Goal: Transaction & Acquisition: Purchase product/service

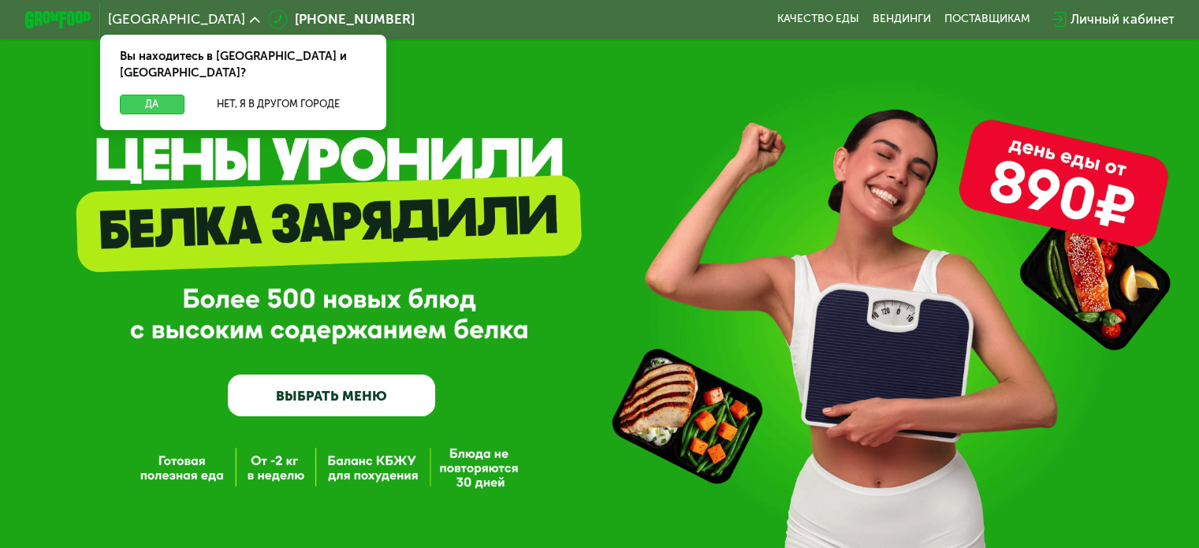
click at [164, 95] on button "Да" at bounding box center [152, 105] width 64 height 20
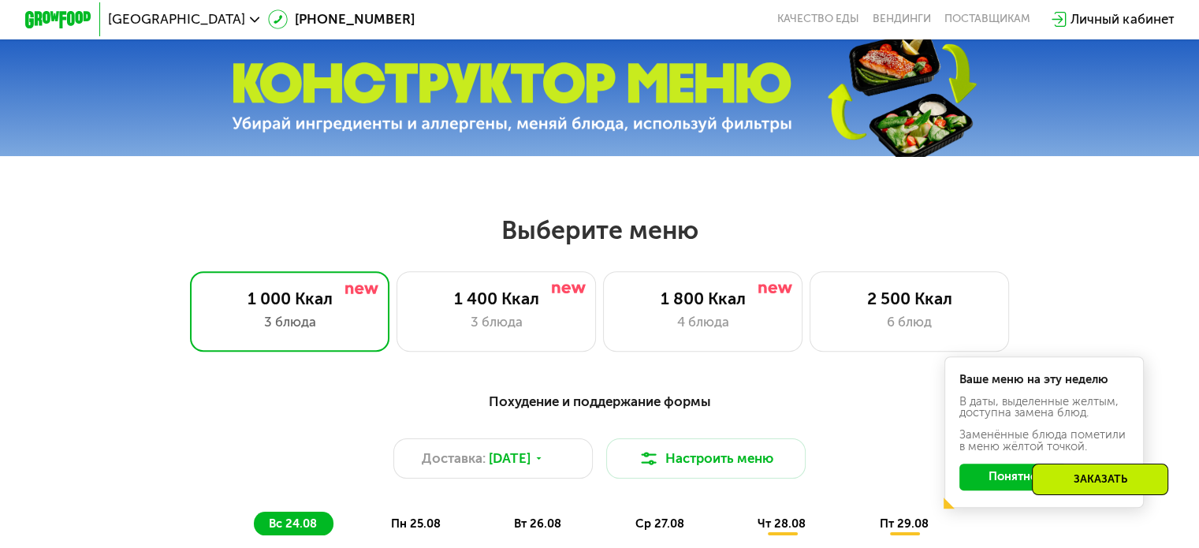
scroll to position [552, 0]
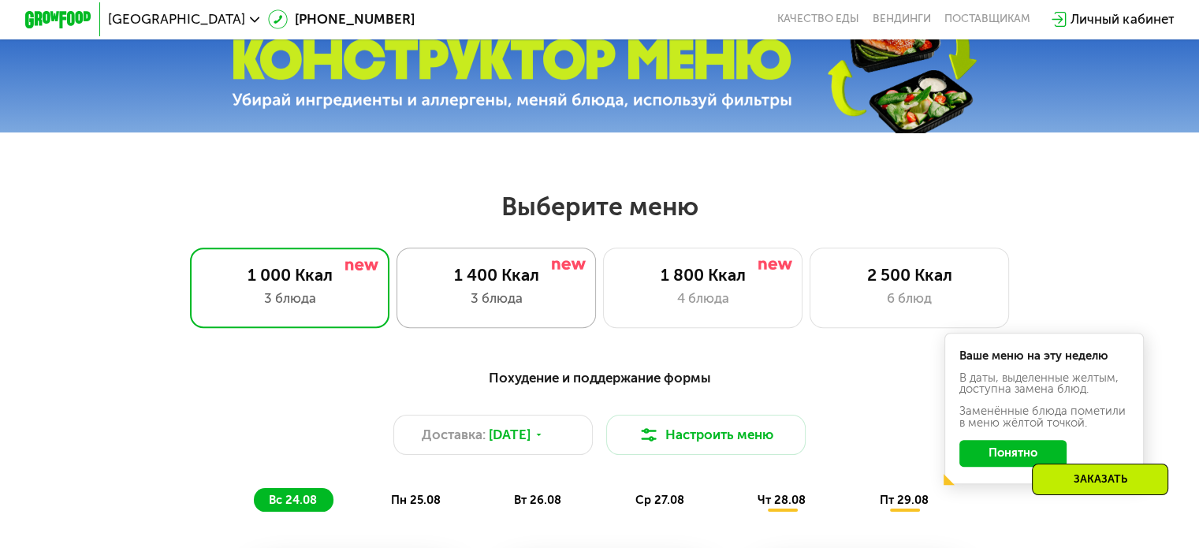
click at [502, 303] on div "3 блюда" at bounding box center [496, 298] width 165 height 20
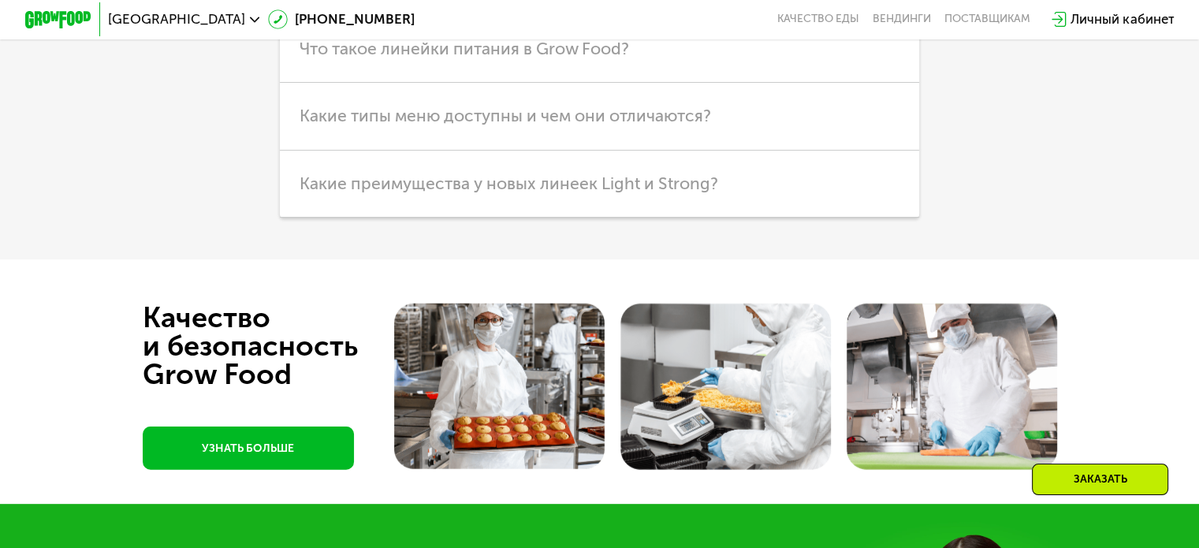
scroll to position [4176, 0]
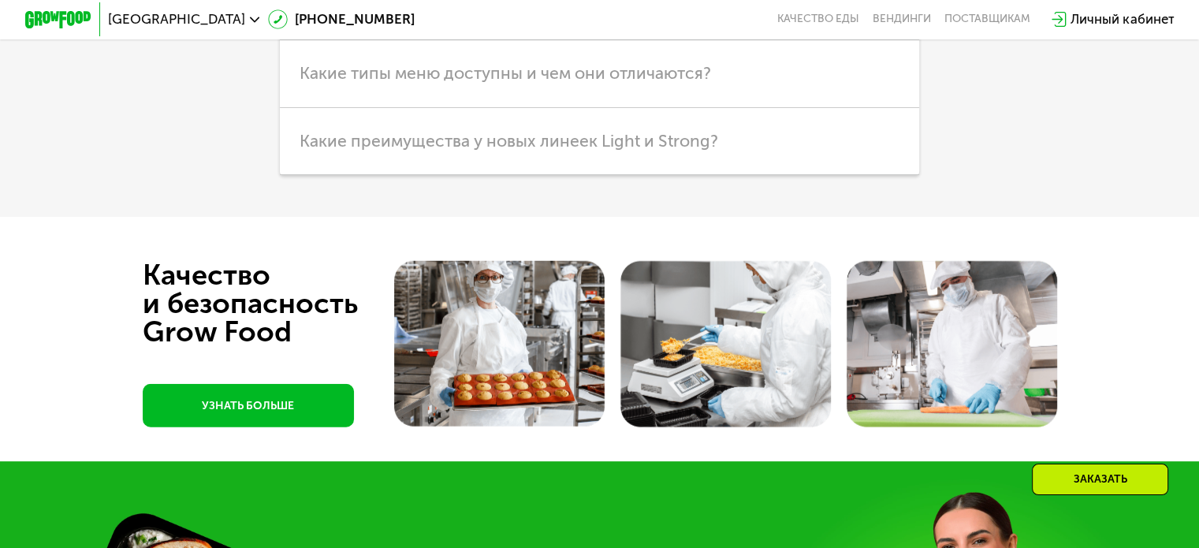
click at [511, 16] on span "Что такое линейки питания в Grow Food?" at bounding box center [463, 6] width 329 height 20
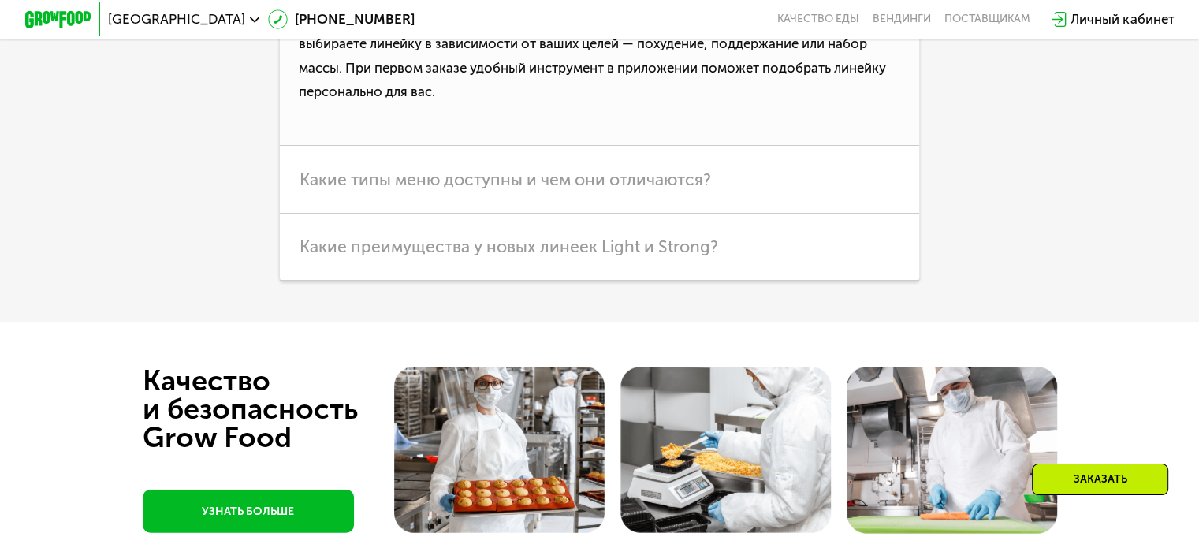
scroll to position [4255, 0]
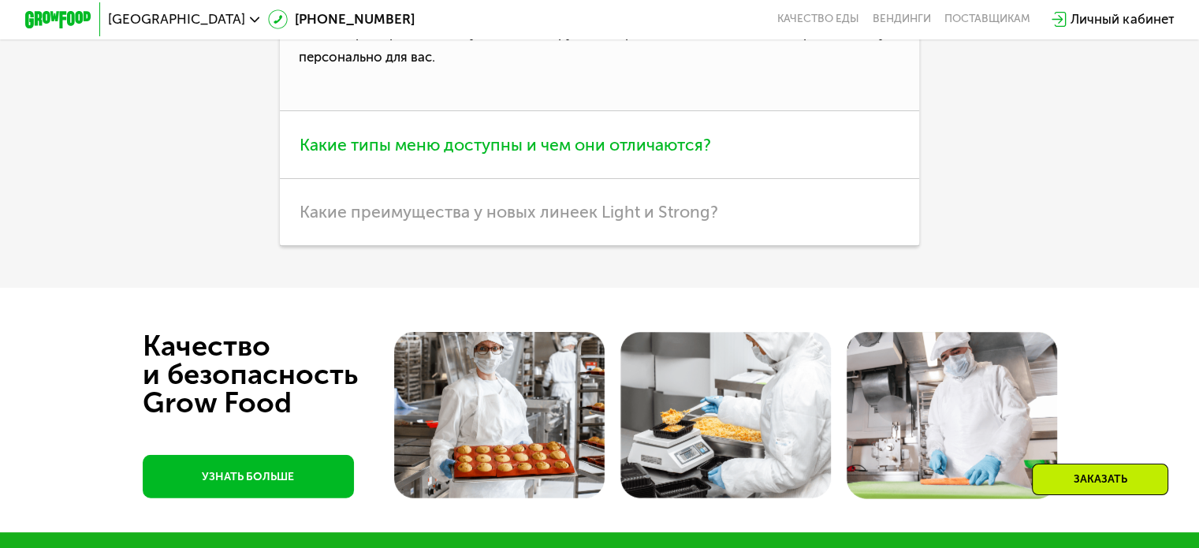
click at [466, 154] on span "Какие типы меню доступны и чем они отличаются?" at bounding box center [504, 145] width 411 height 20
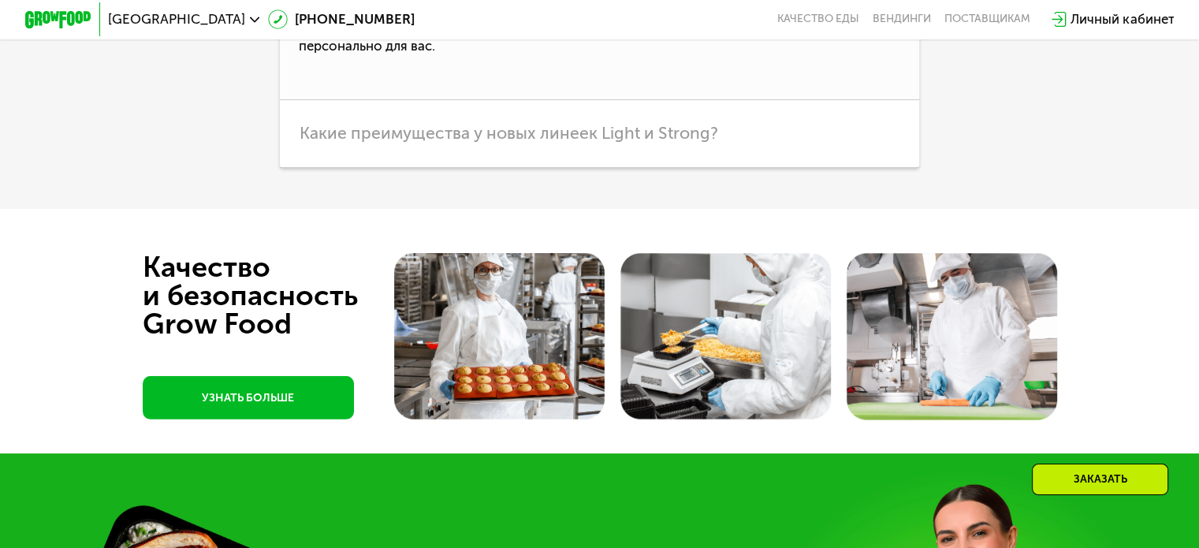
scroll to position [4413, 0]
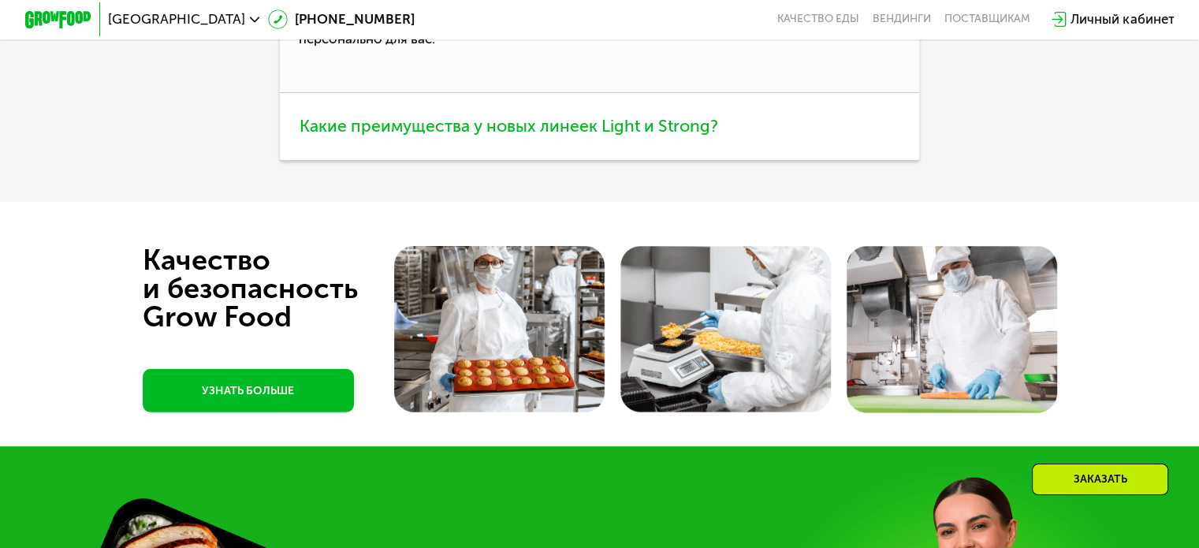
click at [352, 136] on span "Какие преимущества у новых линеек Light и Strong?" at bounding box center [508, 126] width 418 height 20
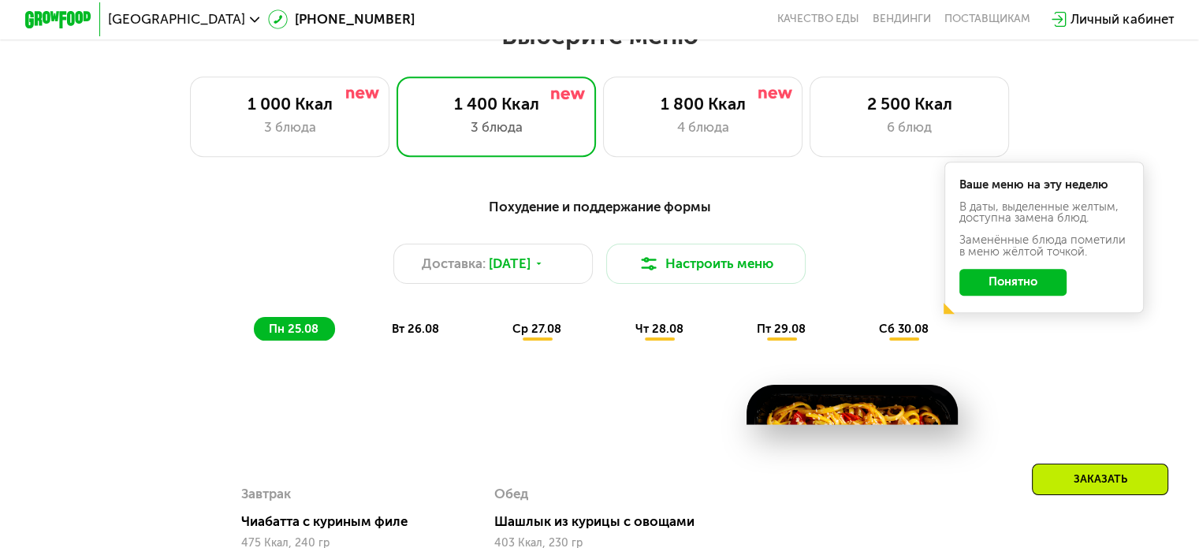
scroll to position [740, 0]
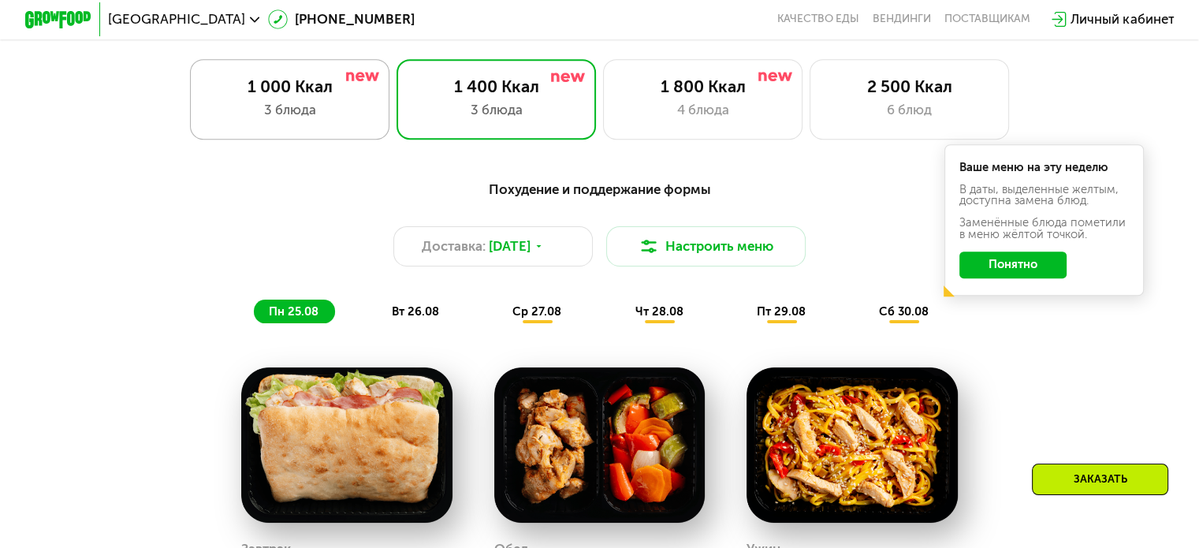
click at [321, 96] on div "1 000 Ккал" at bounding box center [289, 86] width 165 height 20
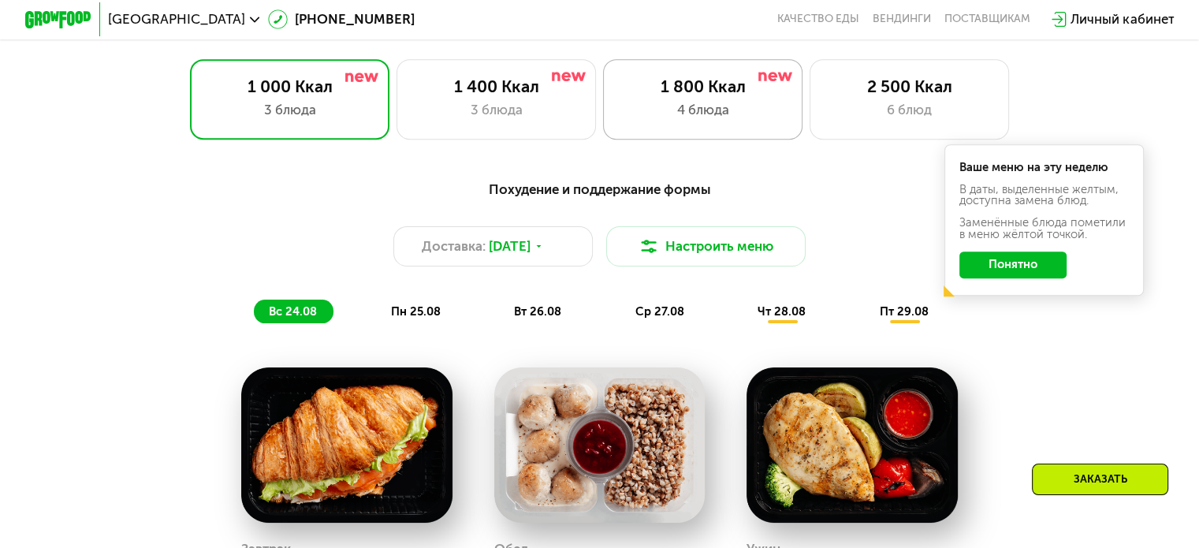
click at [709, 96] on div "1 800 Ккал" at bounding box center [702, 86] width 165 height 20
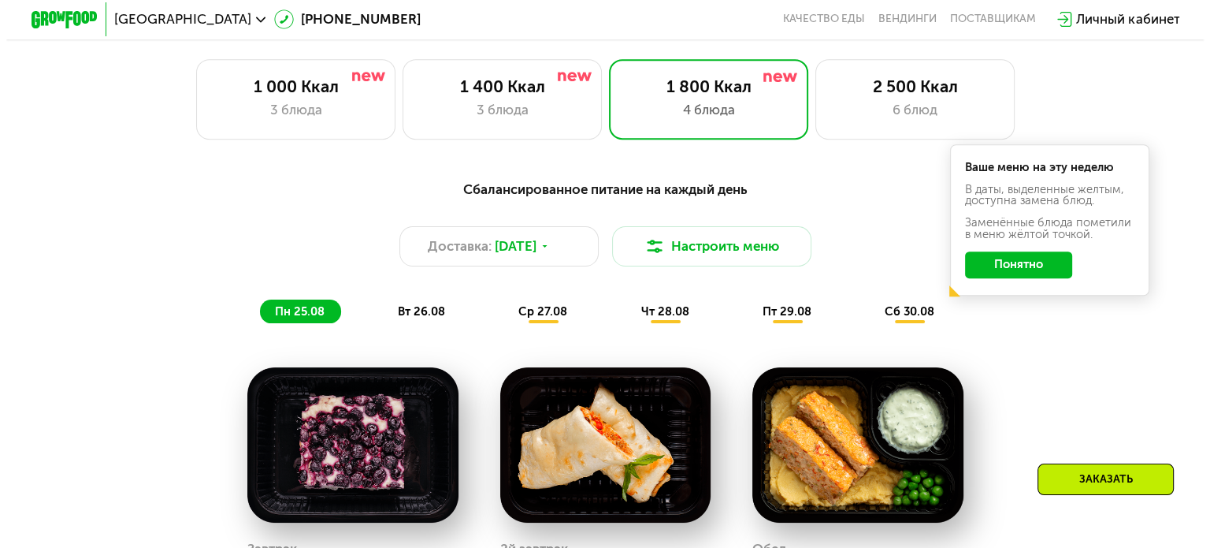
scroll to position [661, 0]
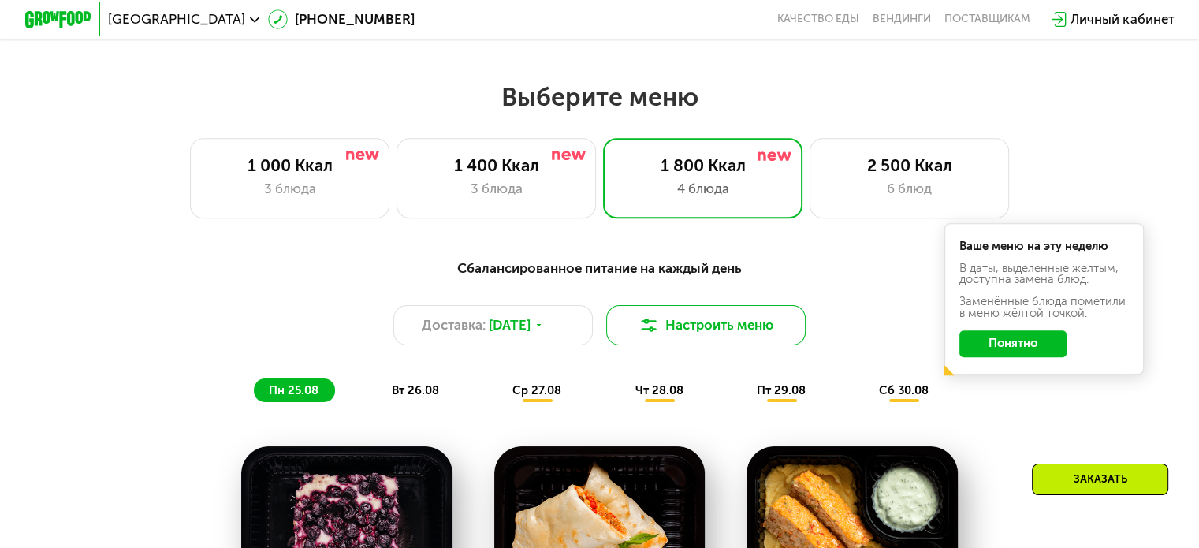
click at [731, 339] on button "Настроить меню" at bounding box center [706, 325] width 200 height 40
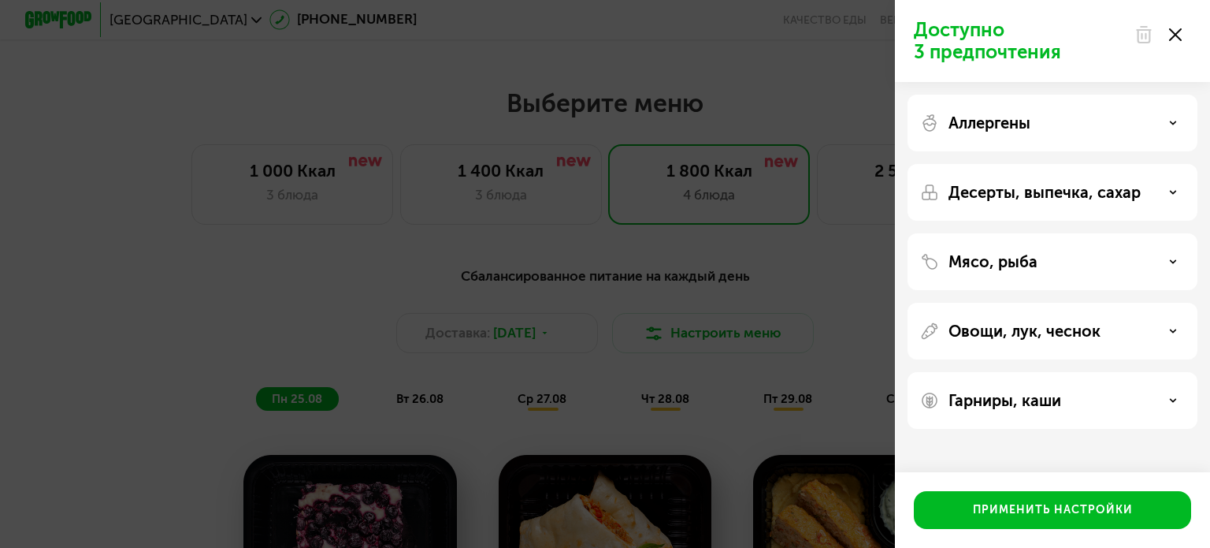
click at [1172, 119] on icon at bounding box center [1173, 123] width 8 height 8
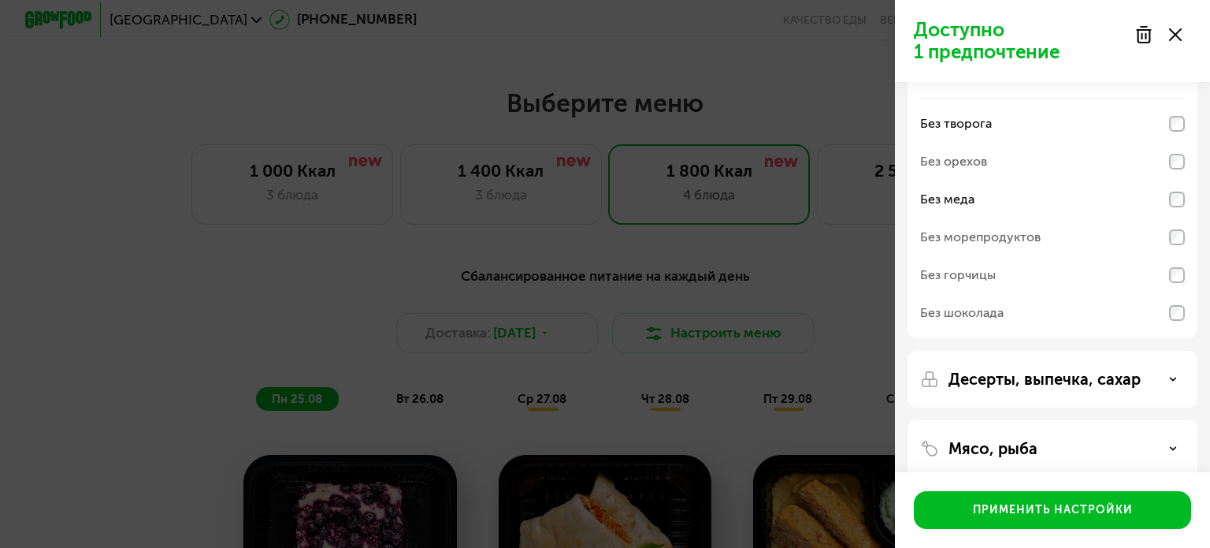
scroll to position [79, 0]
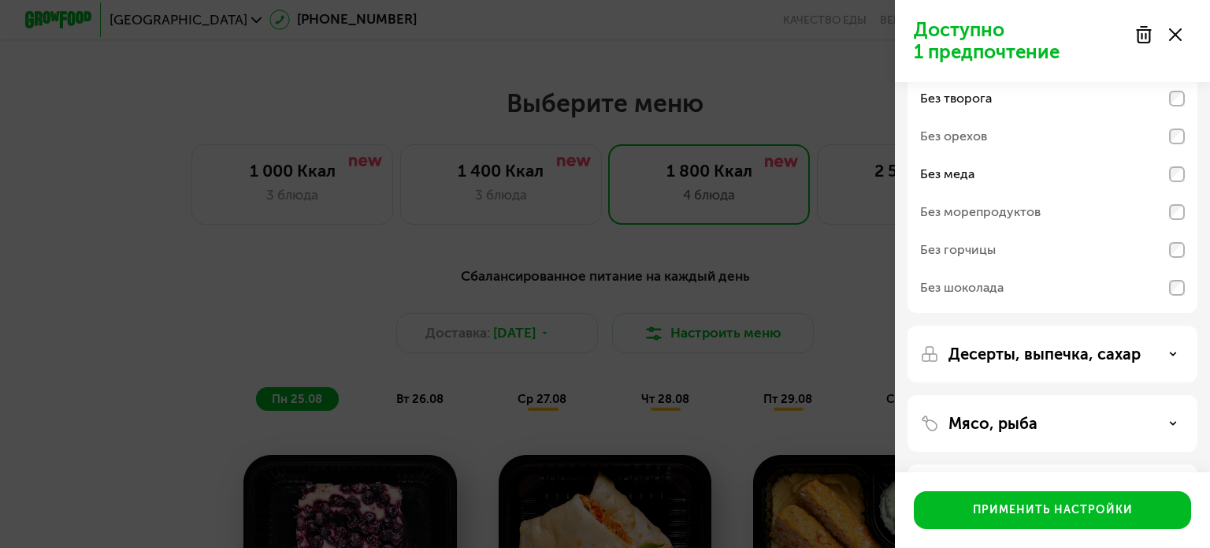
click at [1176, 353] on use at bounding box center [1174, 353] width 6 height 2
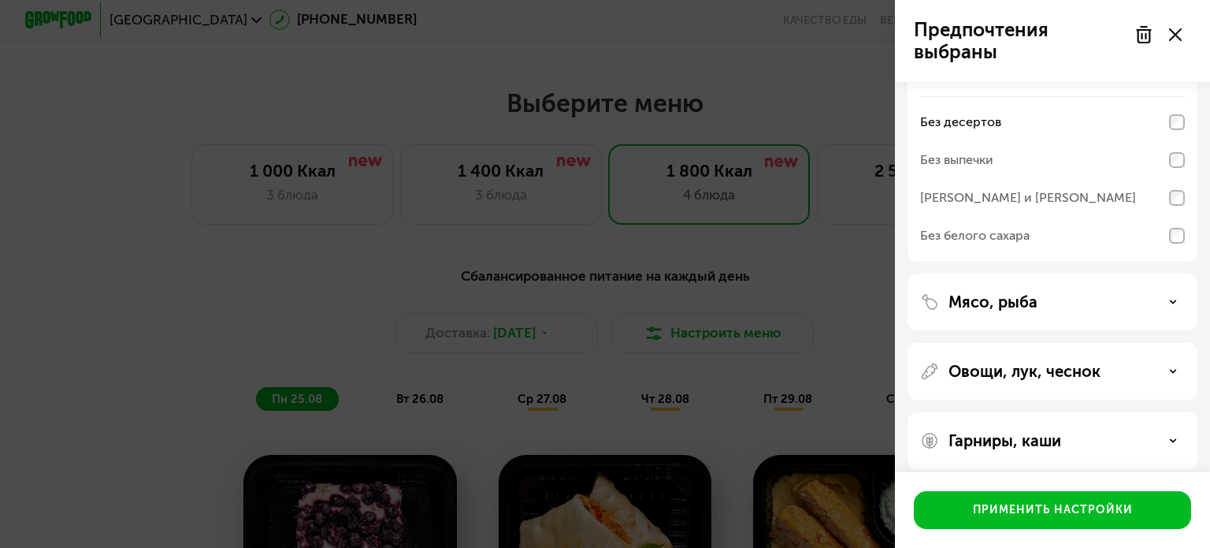
scroll to position [377, 0]
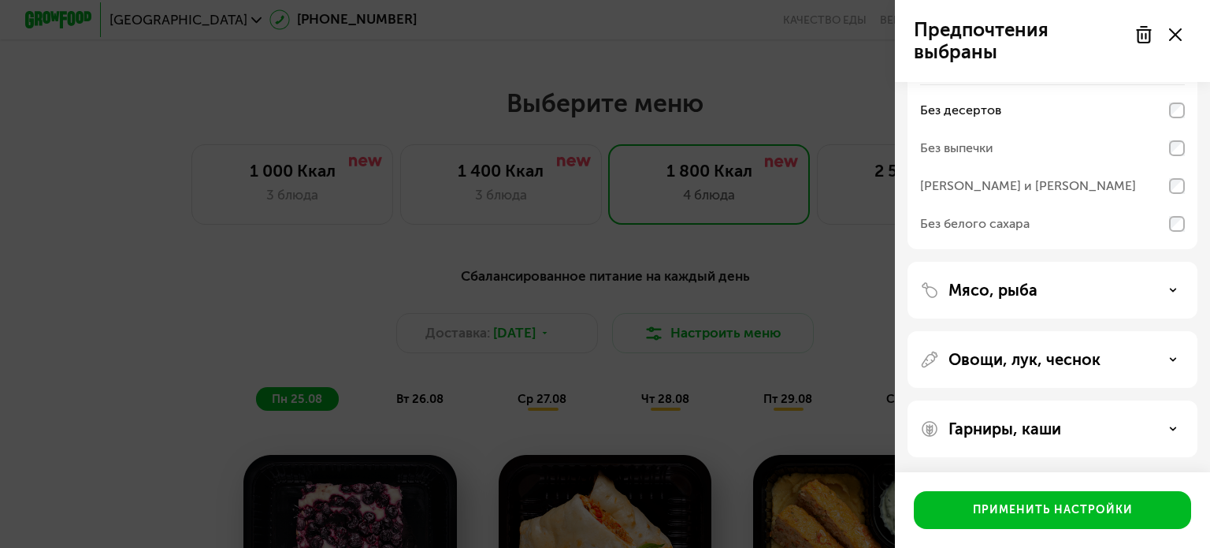
click at [1174, 294] on div "Мясо, рыба" at bounding box center [1052, 290] width 265 height 19
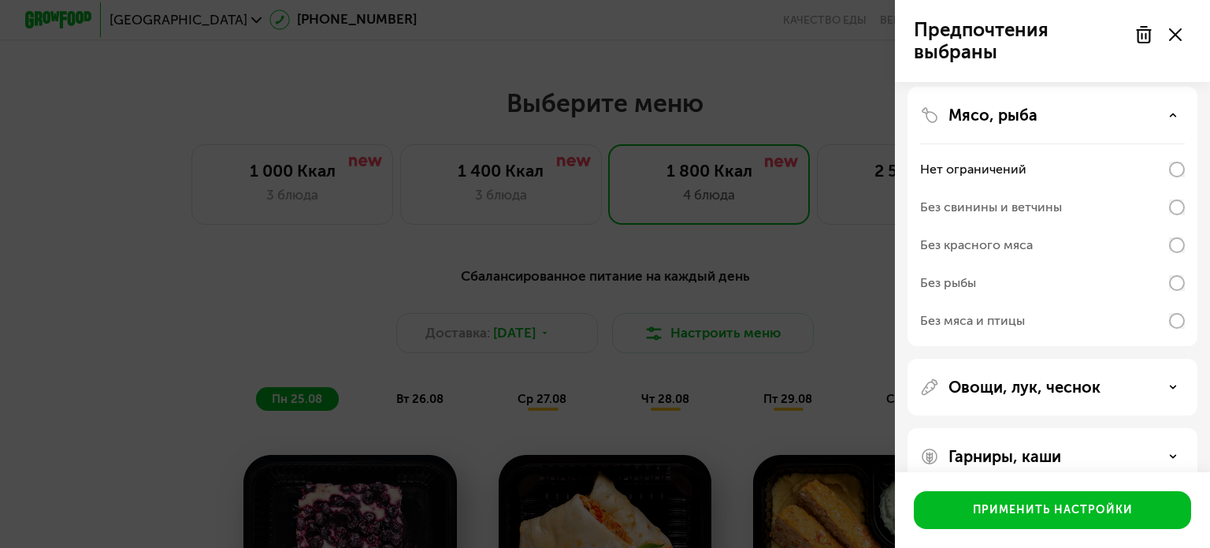
scroll to position [579, 0]
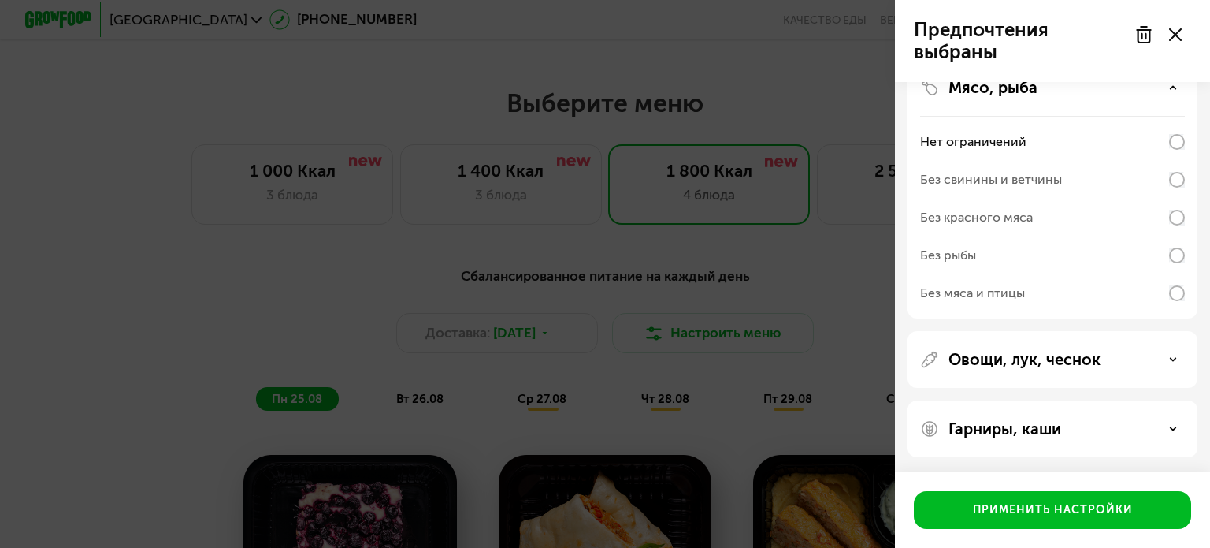
click at [1171, 427] on use at bounding box center [1174, 428] width 6 height 2
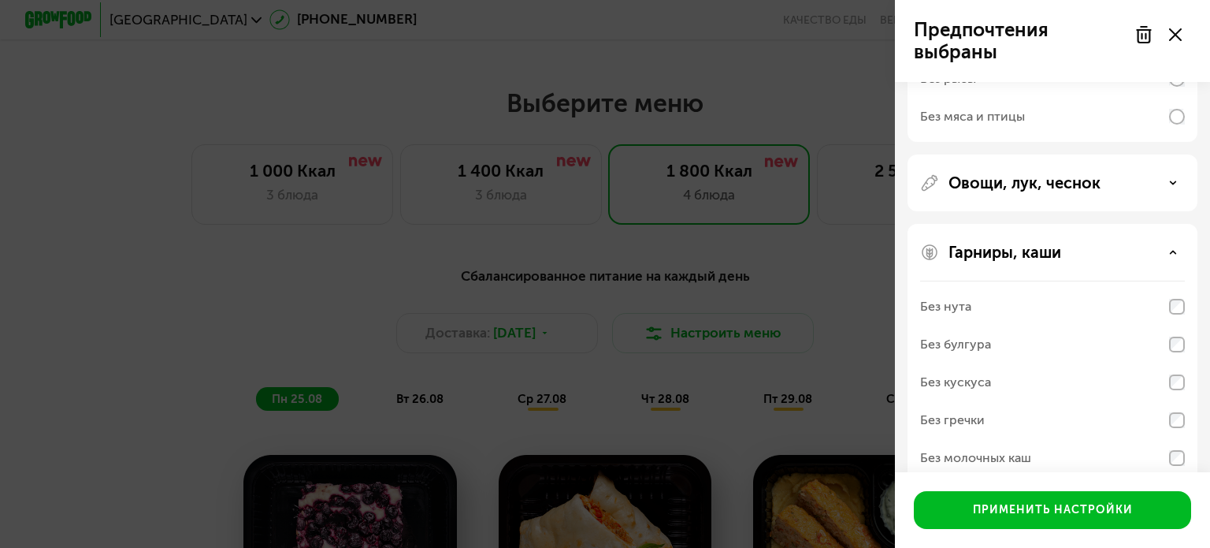
scroll to position [782, 0]
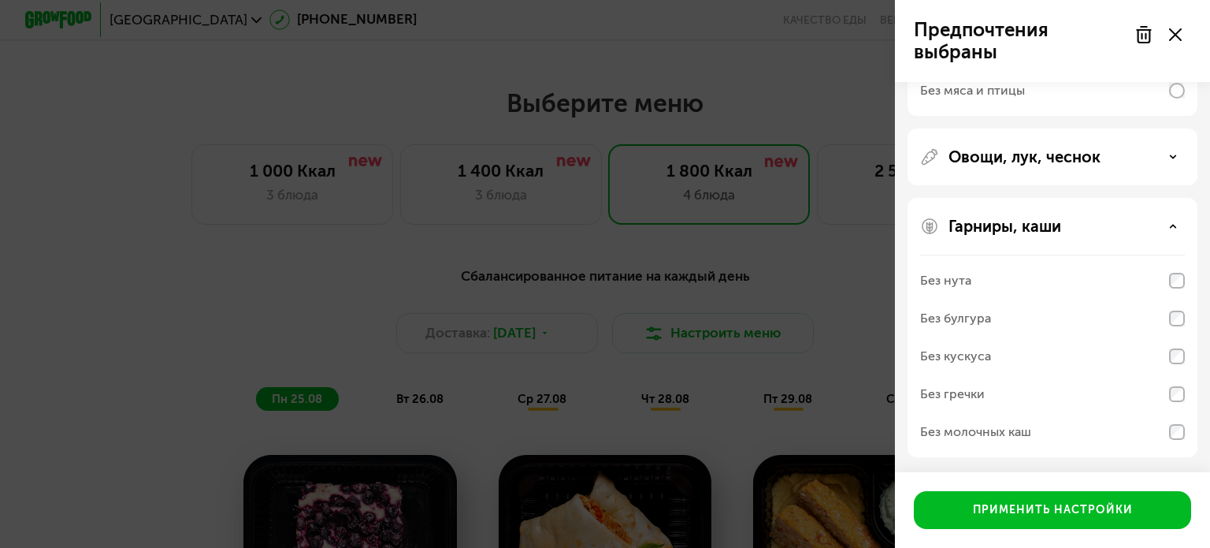
click at [1185, 282] on div "Гарниры, каши Без нута Без булгура Без кускуса Без гречки Без молочных каш" at bounding box center [1053, 327] width 290 height 259
click at [876, 277] on div "Доступно 2 предпочтения Аллергены Без творога Без орехов Без меда Без морепроду…" at bounding box center [605, 274] width 1210 height 548
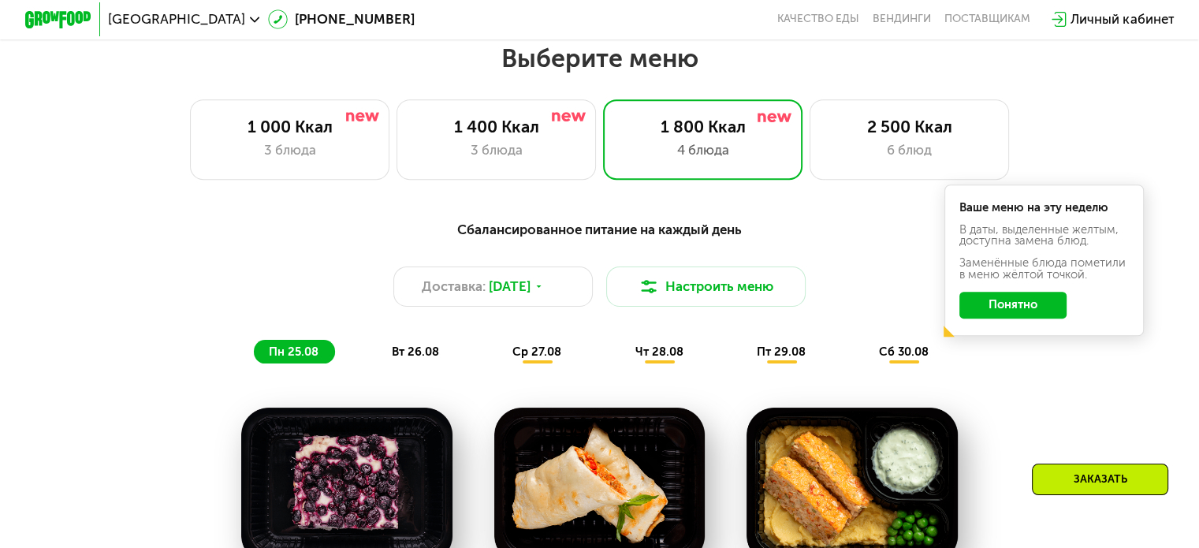
scroll to position [661, 0]
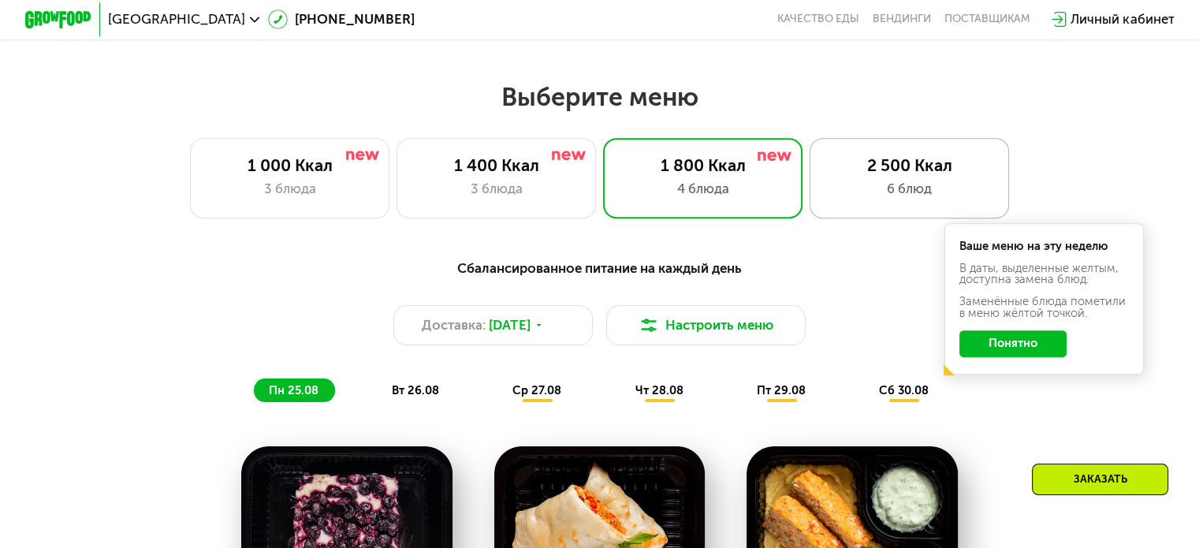
click at [894, 184] on div "2 500 Ккал 6 блюд" at bounding box center [909, 178] width 200 height 80
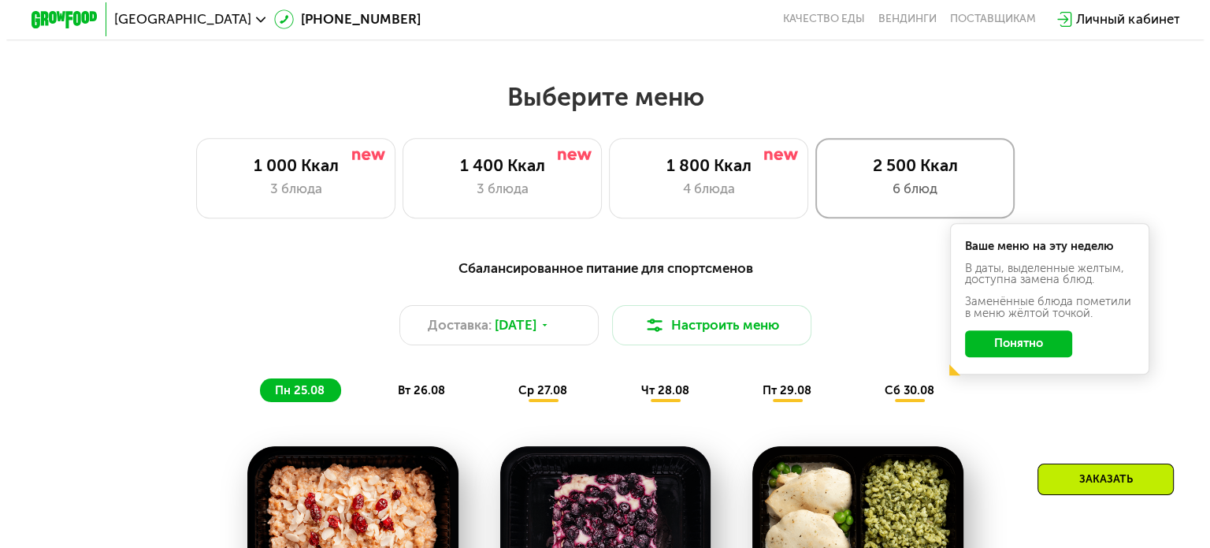
scroll to position [740, 0]
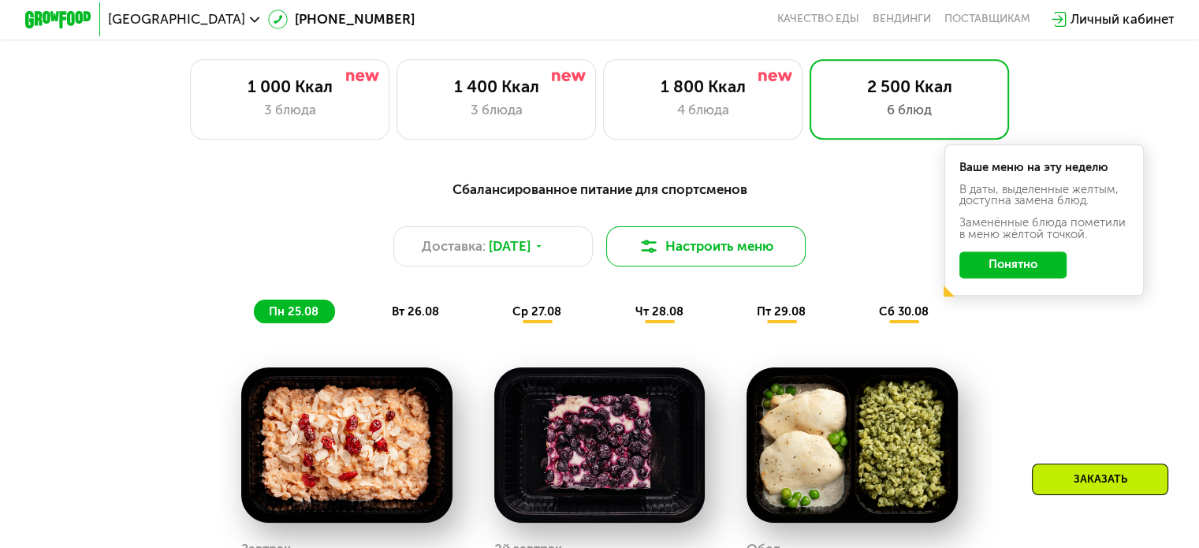
click at [764, 254] on button "Настроить меню" at bounding box center [706, 246] width 200 height 40
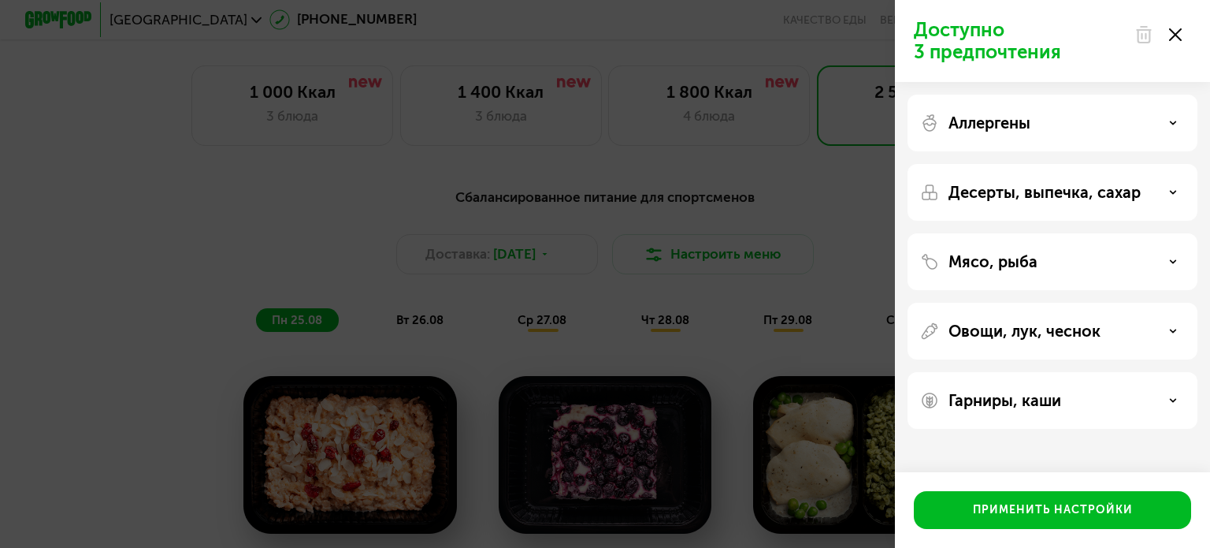
click at [1176, 122] on use at bounding box center [1174, 122] width 6 height 2
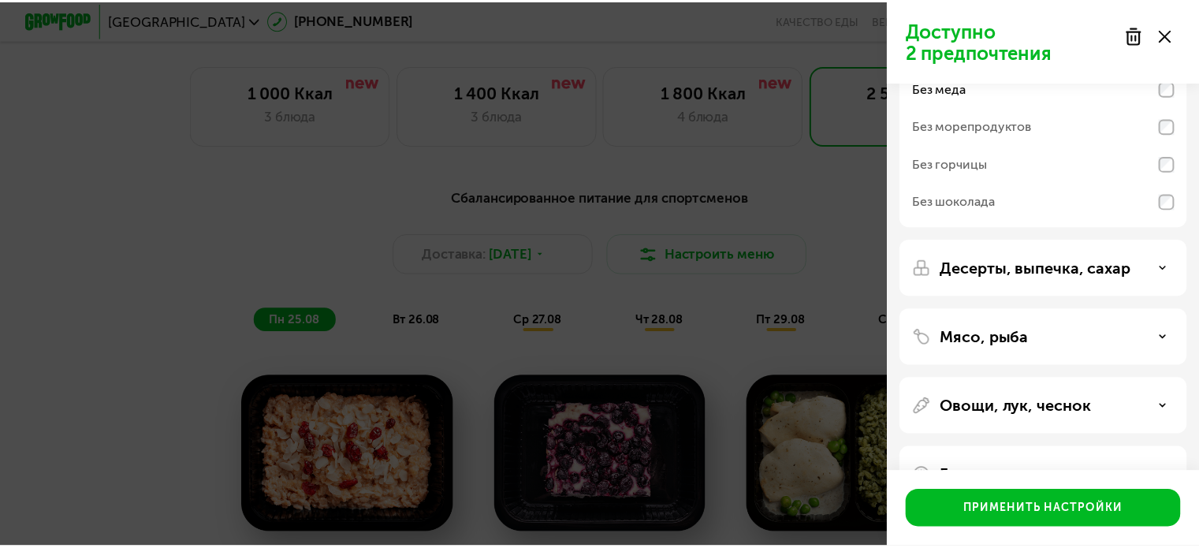
scroll to position [212, 0]
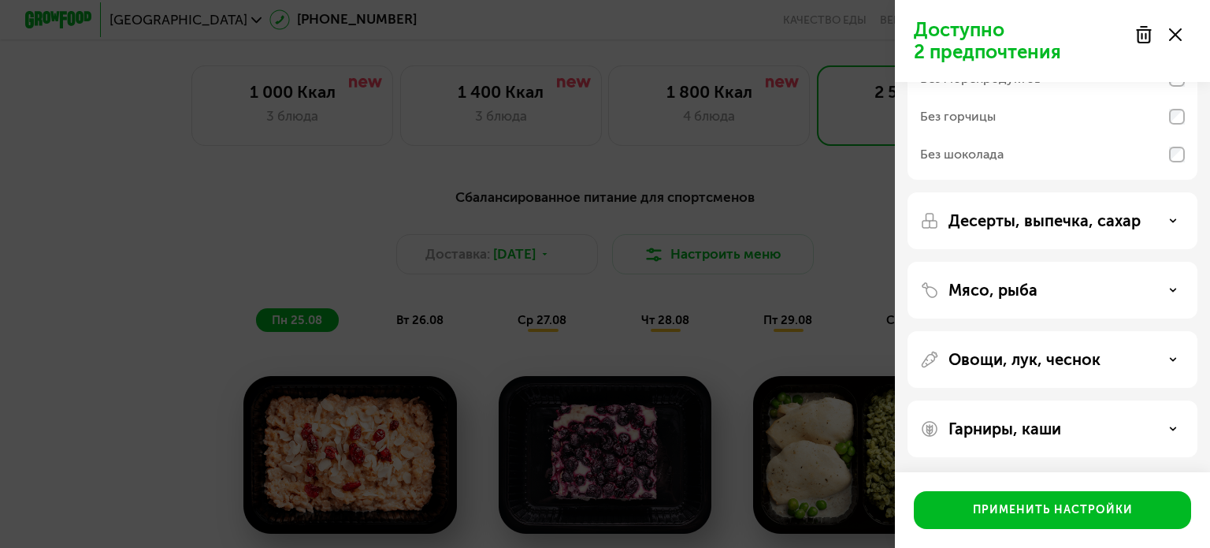
click at [1168, 216] on div "Десерты, выпечка, сахар" at bounding box center [1052, 220] width 265 height 19
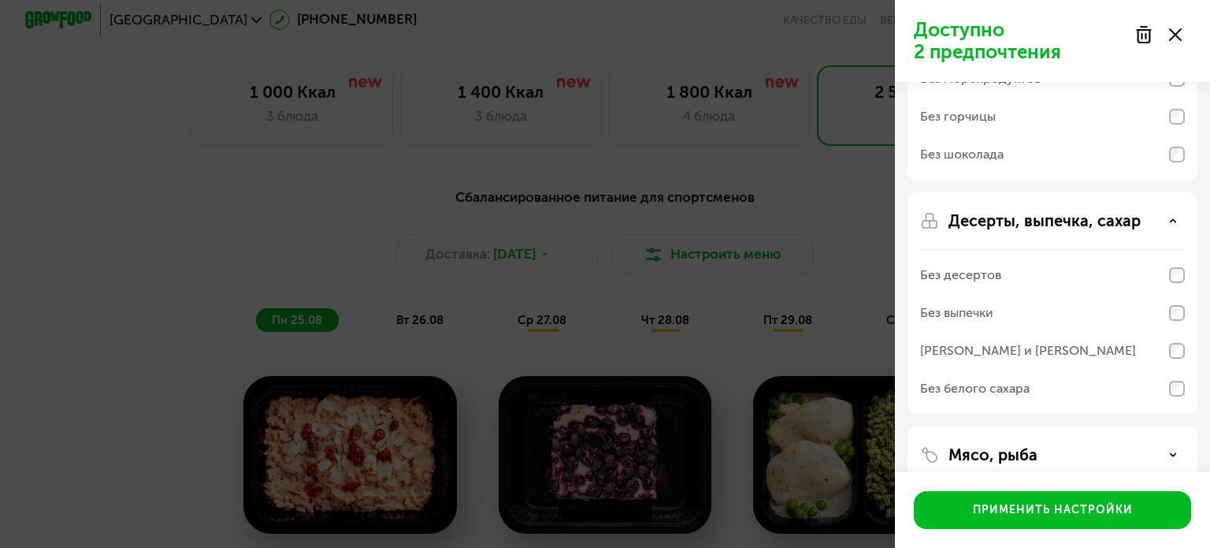
click at [1187, 426] on div "Десерты, выпечка, сахар Без десертов Без выпечки Без сэндвичей и круассанов Без…" at bounding box center [1053, 454] width 290 height 57
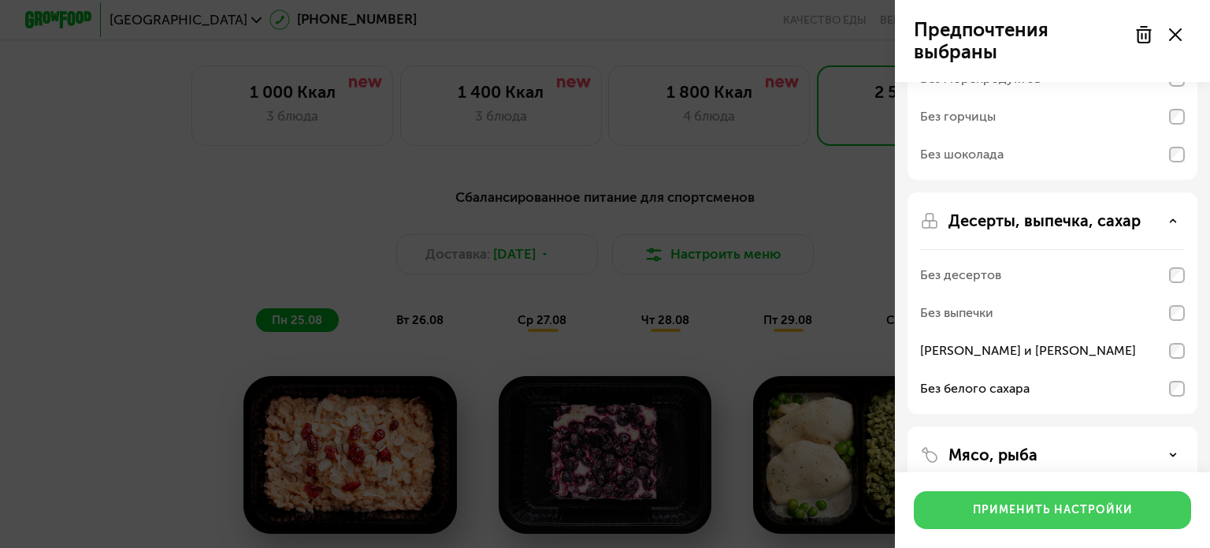
click at [1054, 518] on button "Применить настройки" at bounding box center [1052, 510] width 277 height 38
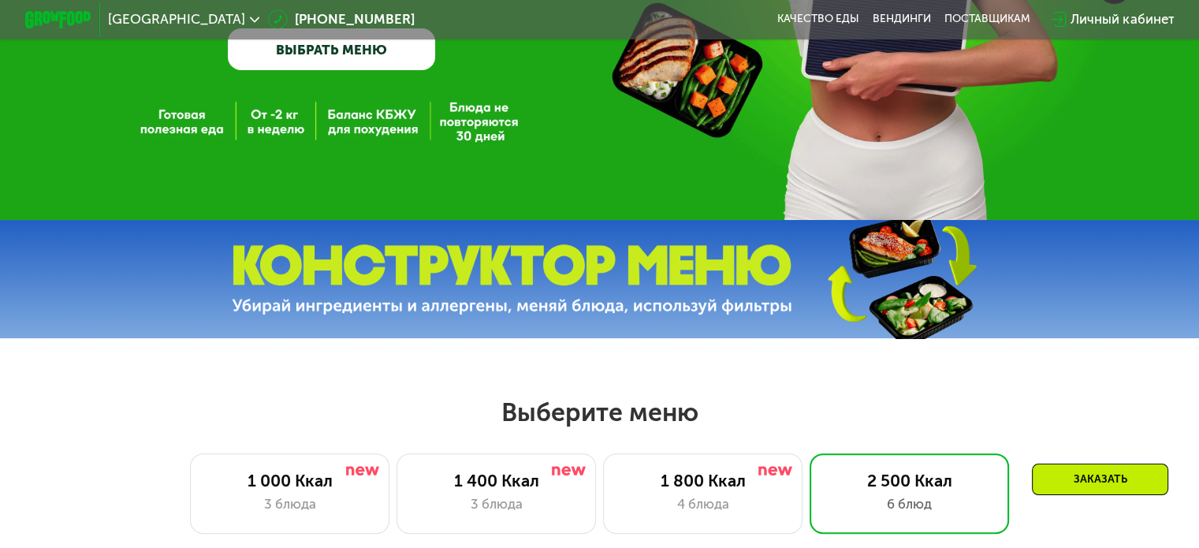
scroll to position [0, 0]
